Goal: Information Seeking & Learning: Learn about a topic

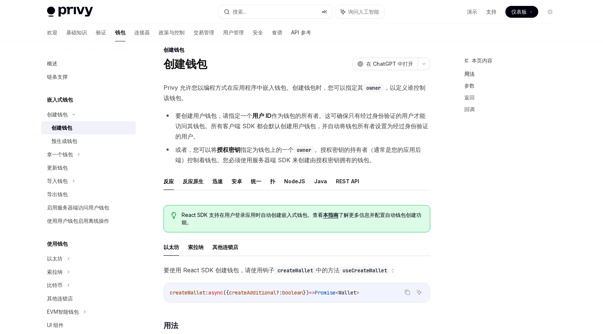
scroll to position [14, 0]
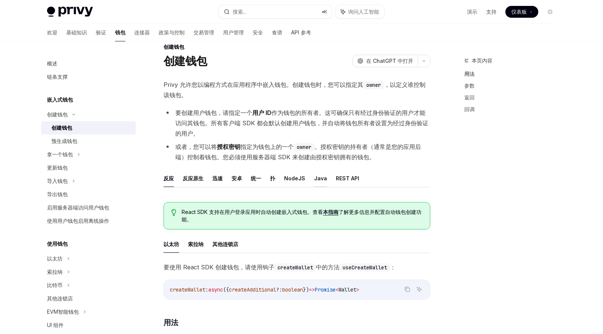
click at [322, 179] on font "Java" at bounding box center [320, 178] width 13 height 6
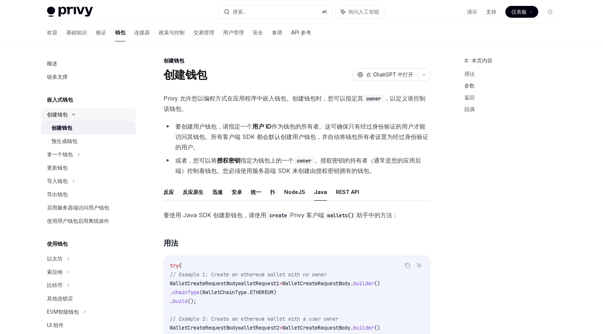
click at [64, 115] on font "创建钱包" at bounding box center [57, 114] width 21 height 6
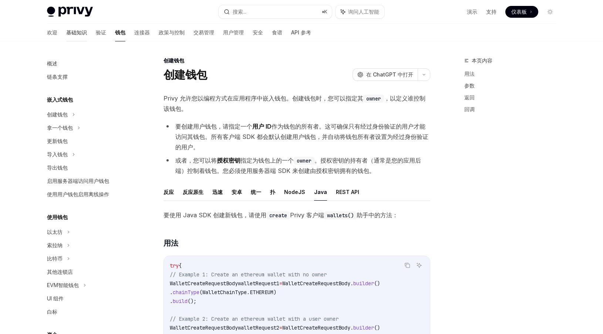
click at [66, 34] on font "基础知识" at bounding box center [76, 32] width 21 height 6
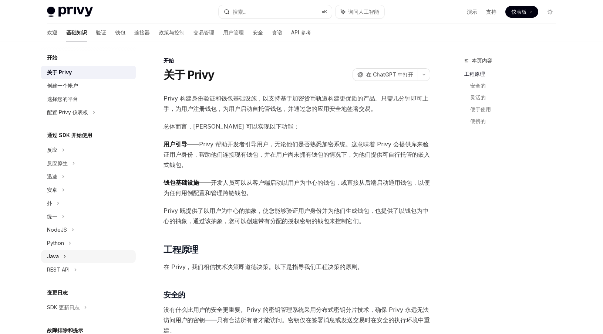
click at [58, 259] on font "Java" at bounding box center [53, 256] width 12 height 6
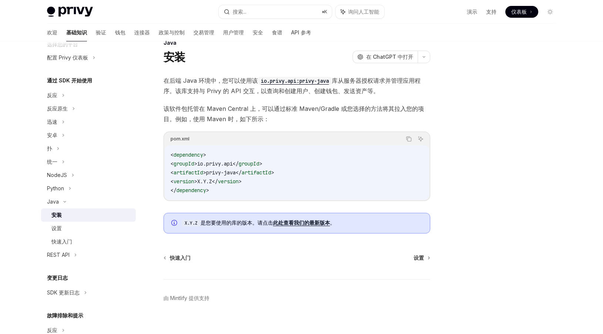
scroll to position [27, 0]
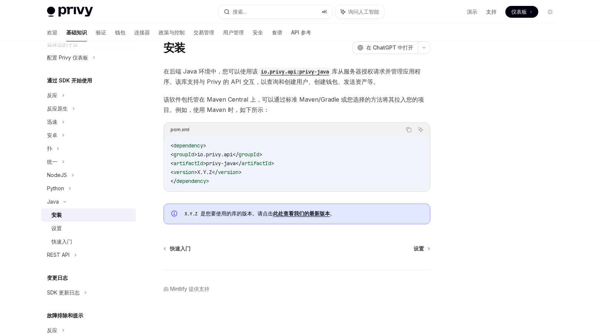
click at [321, 164] on code "< dependency > < groupId > io.privy.api </ groupId > < artifactId > privy-java …" at bounding box center [297, 163] width 253 height 44
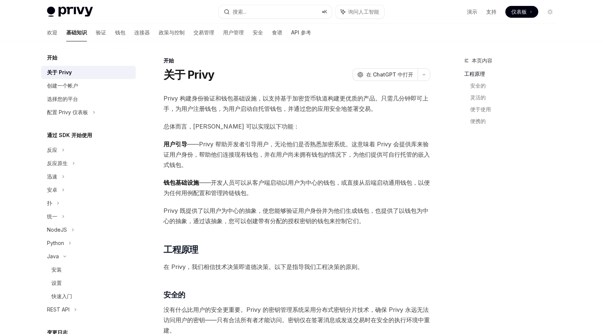
type textarea "*"
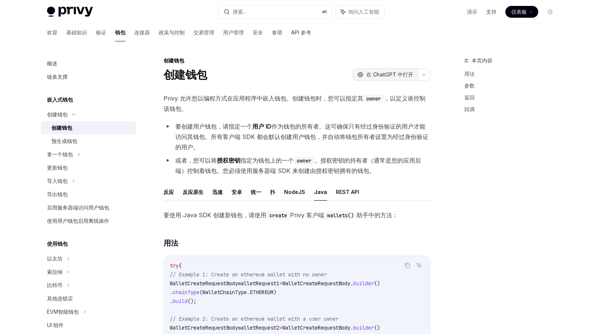
click at [393, 72] on font "在 ChatGPT 中打开" at bounding box center [389, 74] width 47 height 6
